Goal: Find specific page/section: Find specific page/section

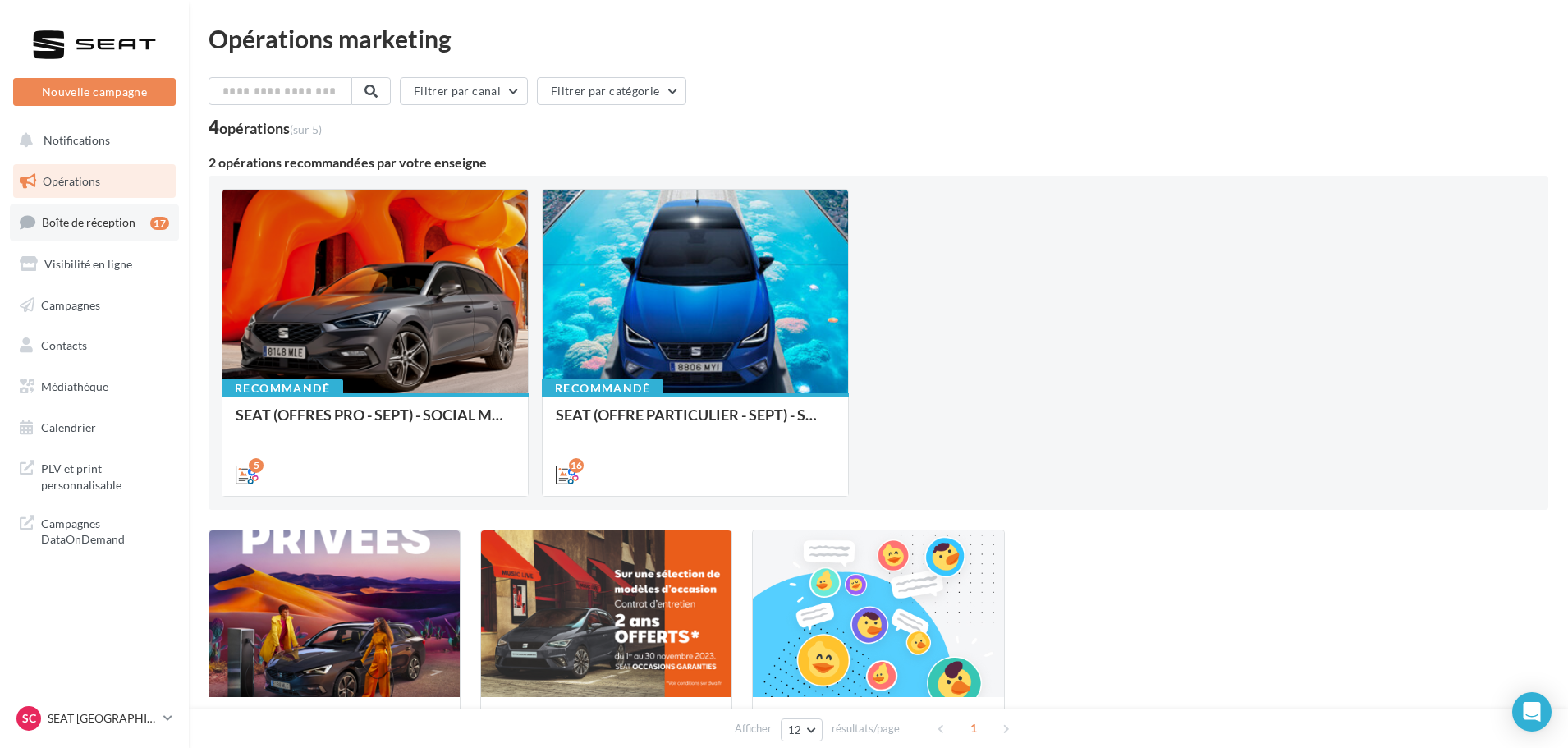
click at [110, 219] on span "Boîte de réception" at bounding box center [89, 222] width 94 height 14
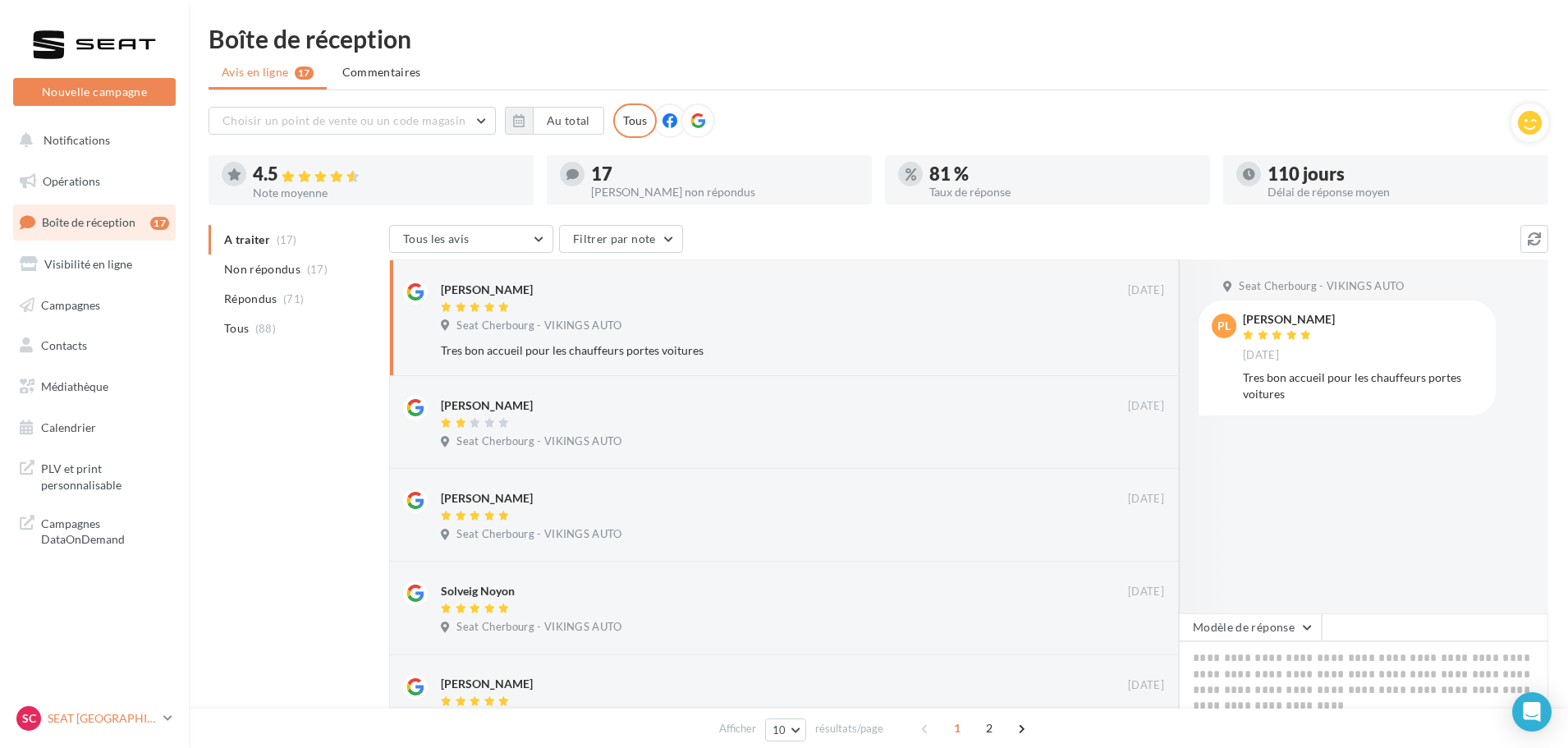
click at [79, 718] on p "SEAT [GEOGRAPHIC_DATA]" at bounding box center [103, 718] width 109 height 17
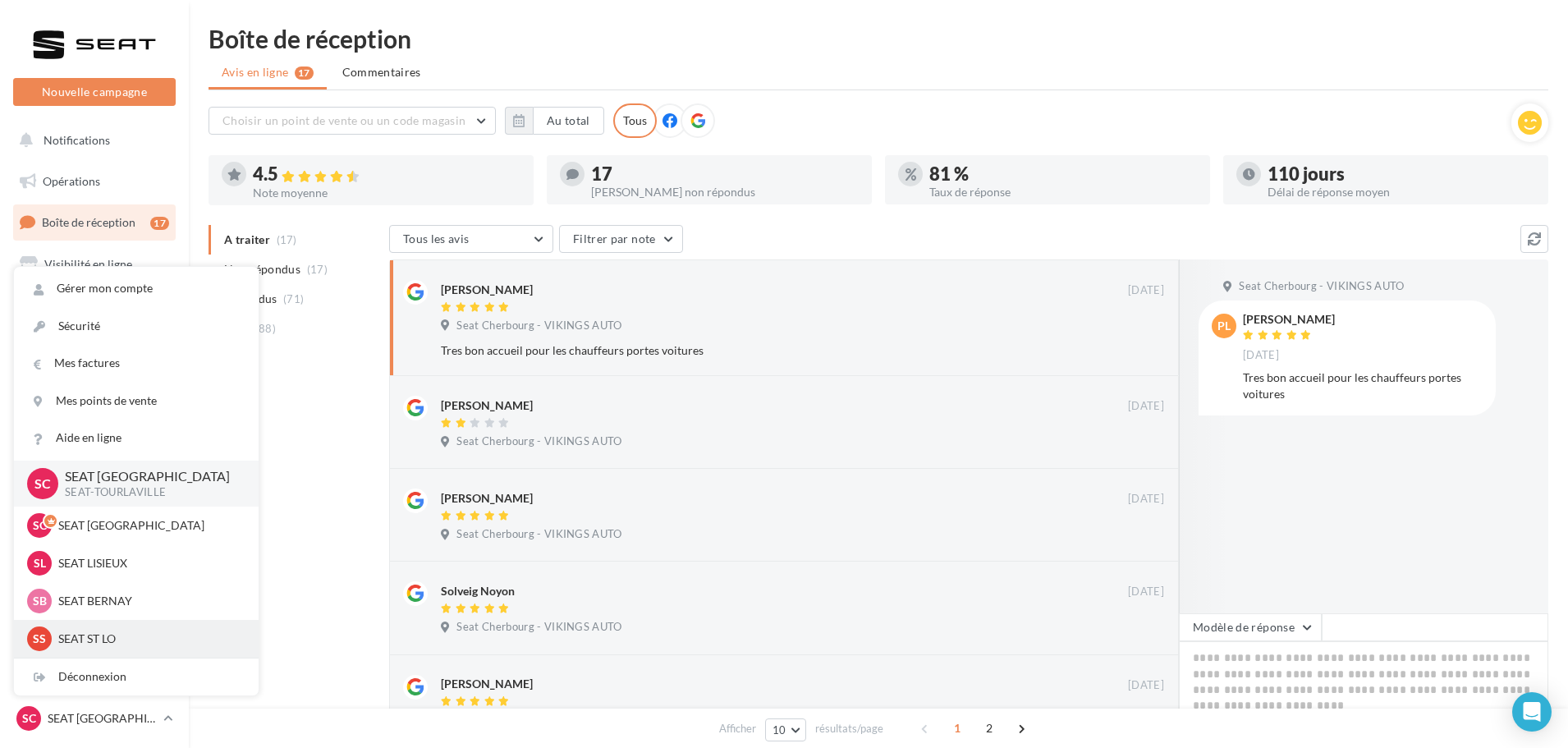
click at [99, 635] on p "SEAT ST LO" at bounding box center [148, 639] width 181 height 17
